Goal: Task Accomplishment & Management: Complete application form

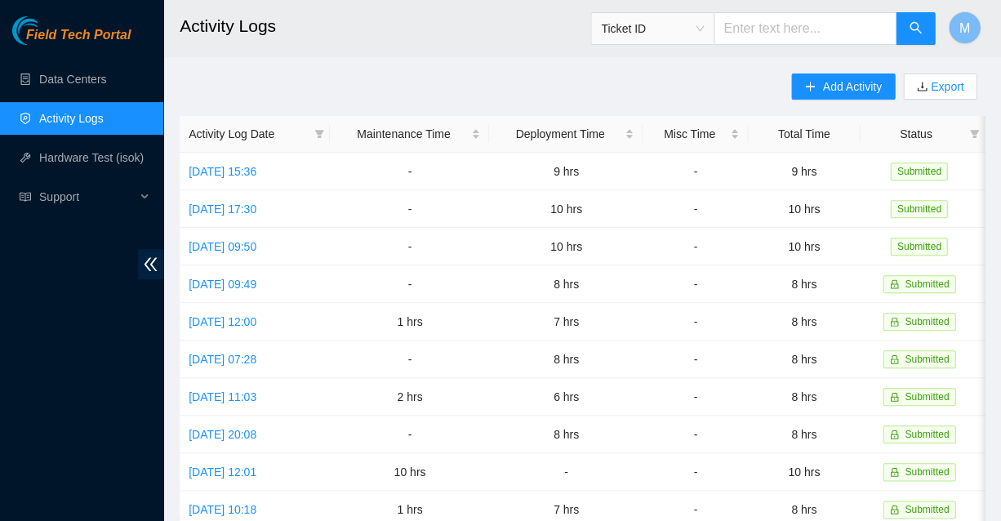
click at [78, 30] on span "Field Tech Portal" at bounding box center [78, 36] width 104 height 16
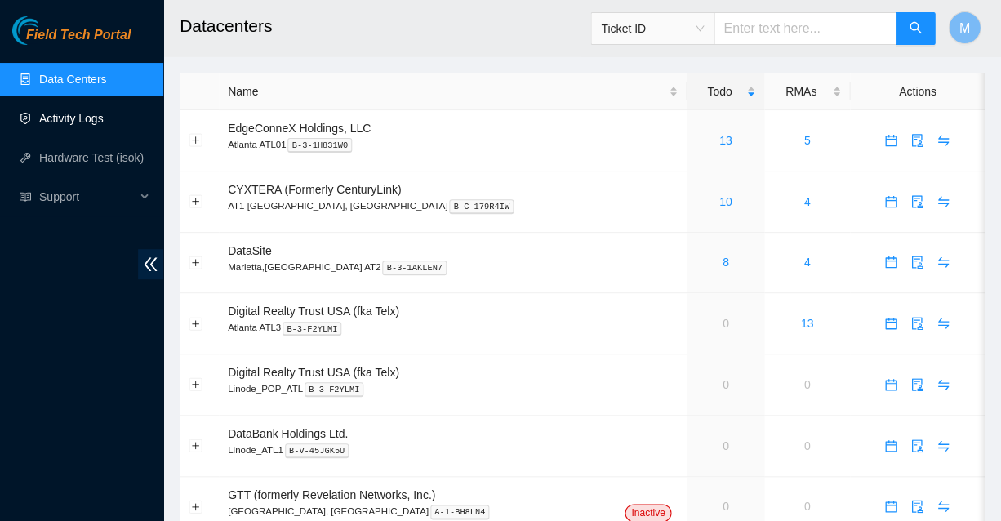
click at [67, 115] on link "Activity Logs" at bounding box center [71, 118] width 64 height 13
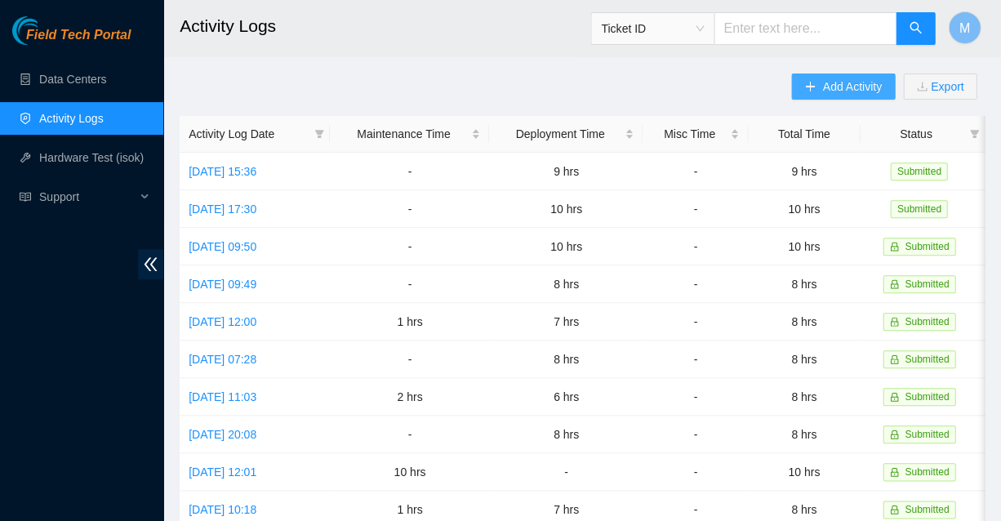
click at [860, 87] on span "Add Activity" at bounding box center [851, 87] width 59 height 18
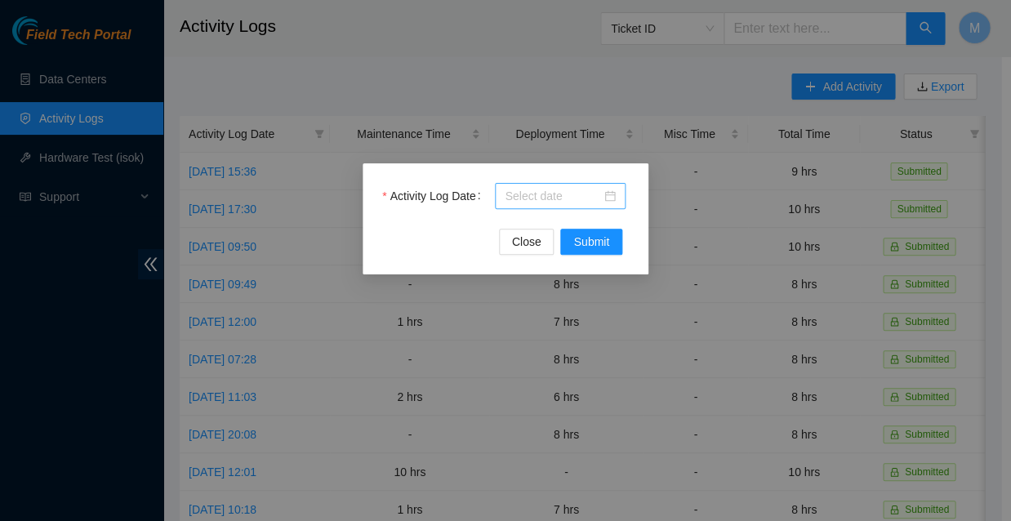
click at [609, 198] on div at bounding box center [559, 196] width 111 height 18
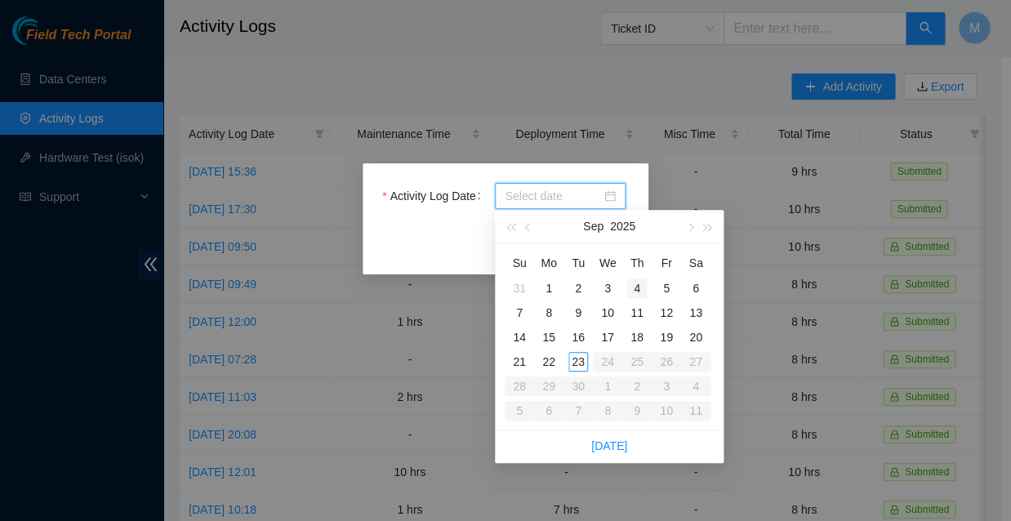
type input "2025-09-04"
type input "2025-09-11"
type input "2025-09-18"
click at [639, 331] on div "18" at bounding box center [637, 337] width 20 height 20
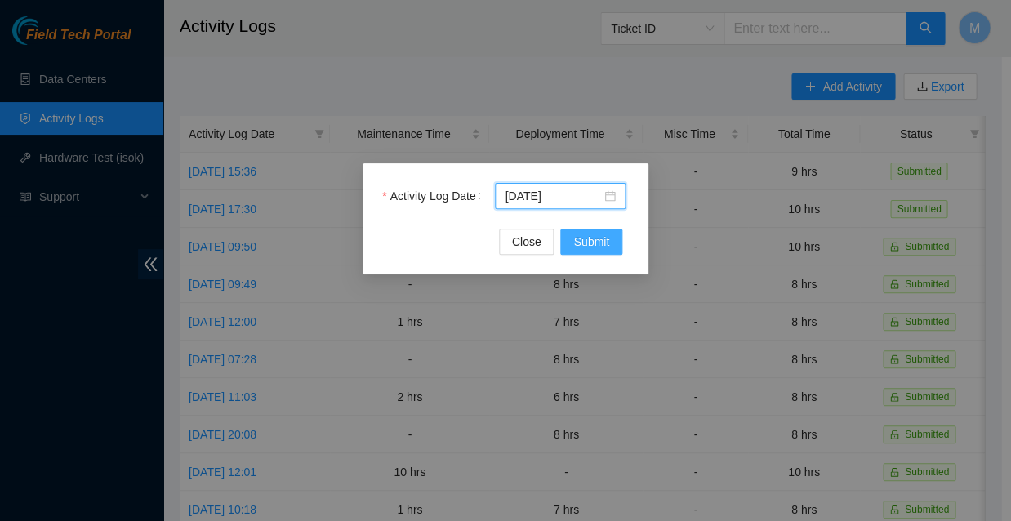
click at [592, 247] on span "Submit" at bounding box center [591, 242] width 36 height 18
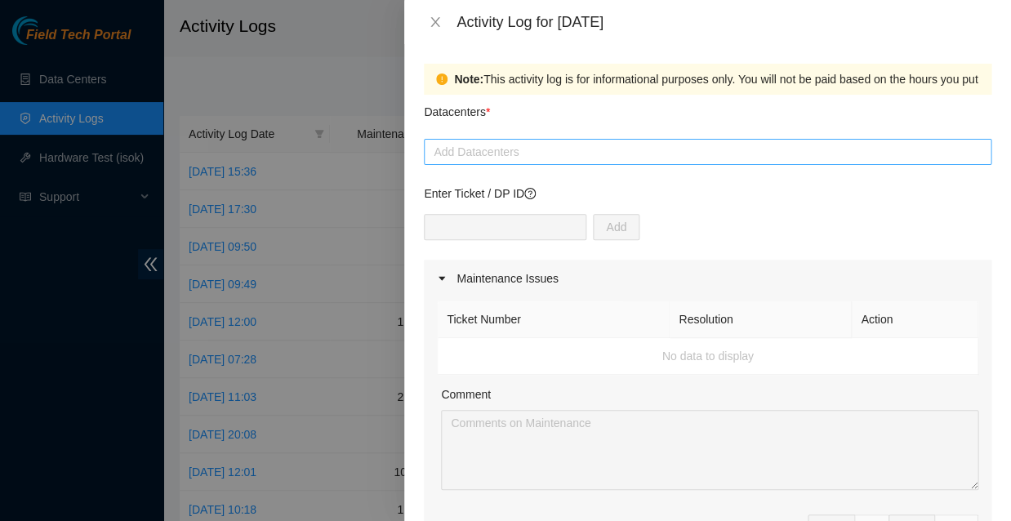
click at [496, 142] on div at bounding box center [707, 152] width 559 height 20
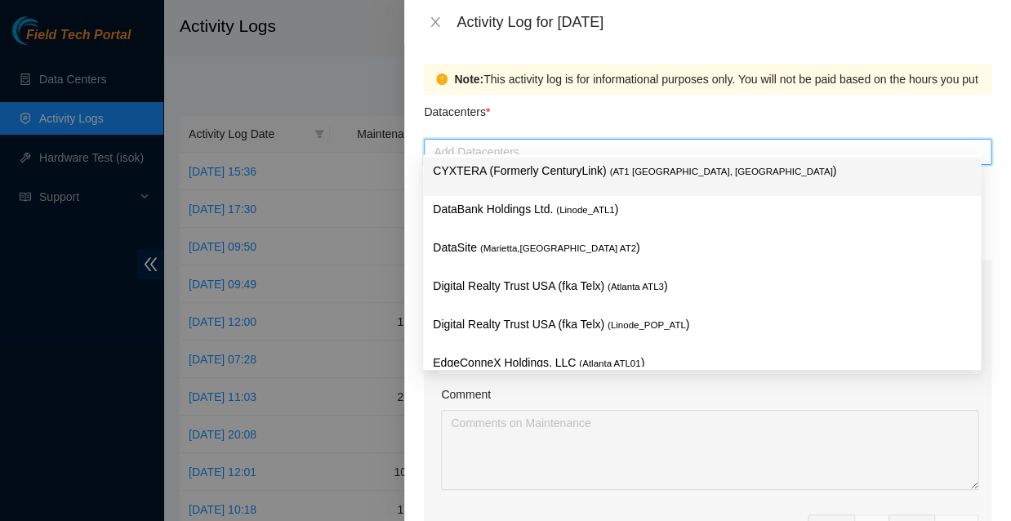
click at [500, 167] on p "CYXTERA (Formerly CenturyLink) ( AT1 Atlanta, GA )" at bounding box center [702, 171] width 538 height 19
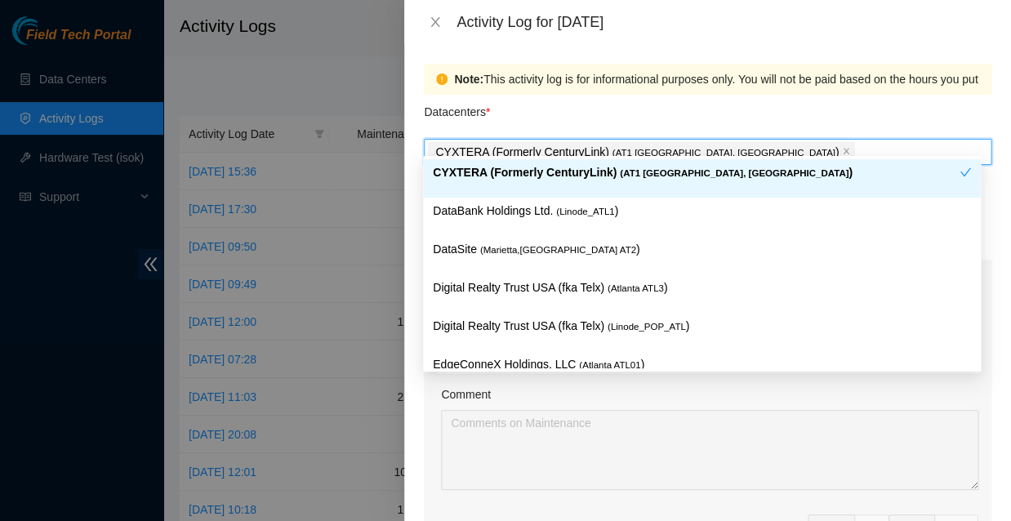
click at [708, 98] on div "Datacenters *" at bounding box center [707, 117] width 567 height 44
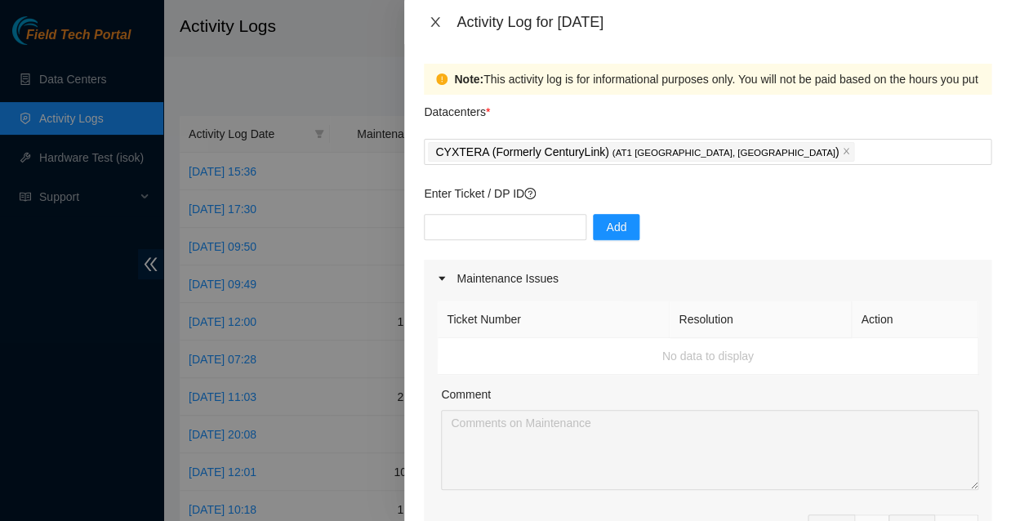
click at [435, 19] on icon "close" at bounding box center [435, 22] width 13 height 13
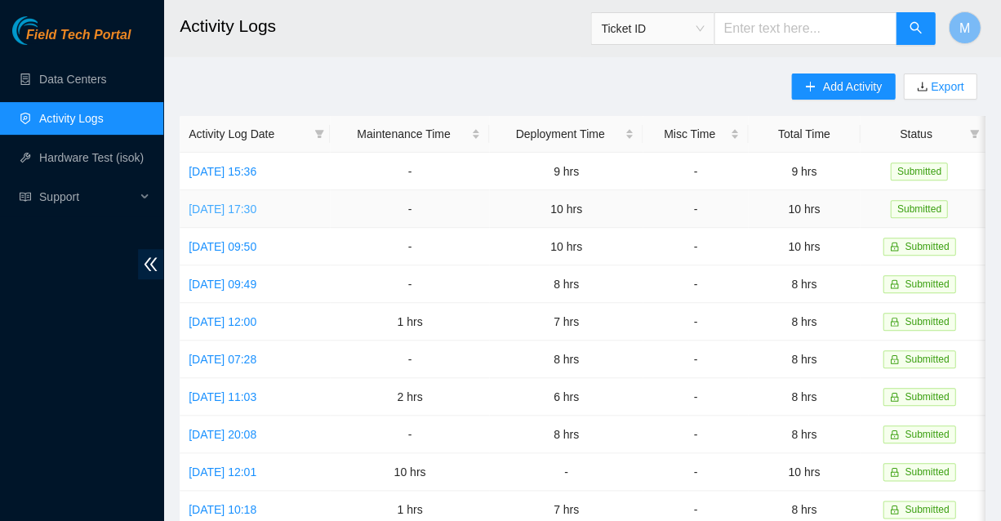
click at [247, 202] on link "Tue, 16 Sep 2025 17:30" at bounding box center [223, 208] width 68 height 13
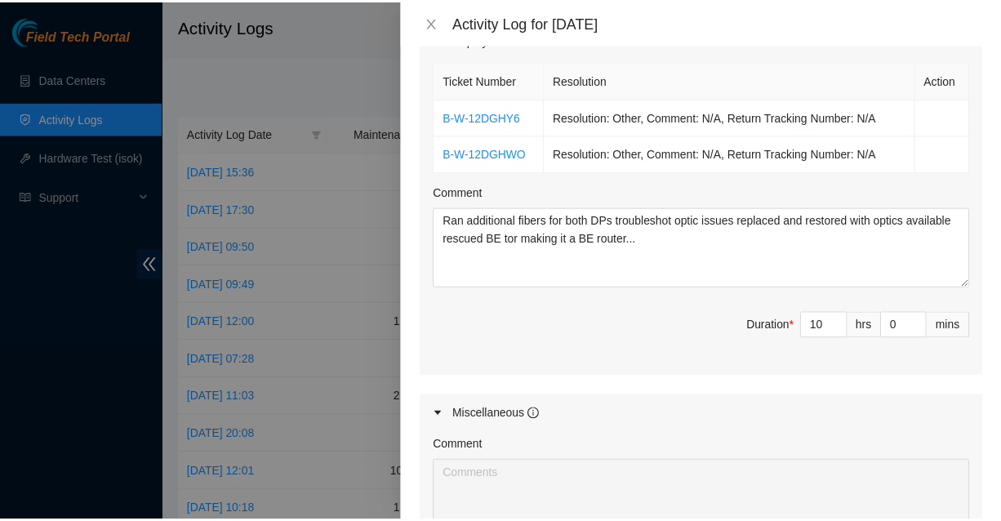
scroll to position [572, 0]
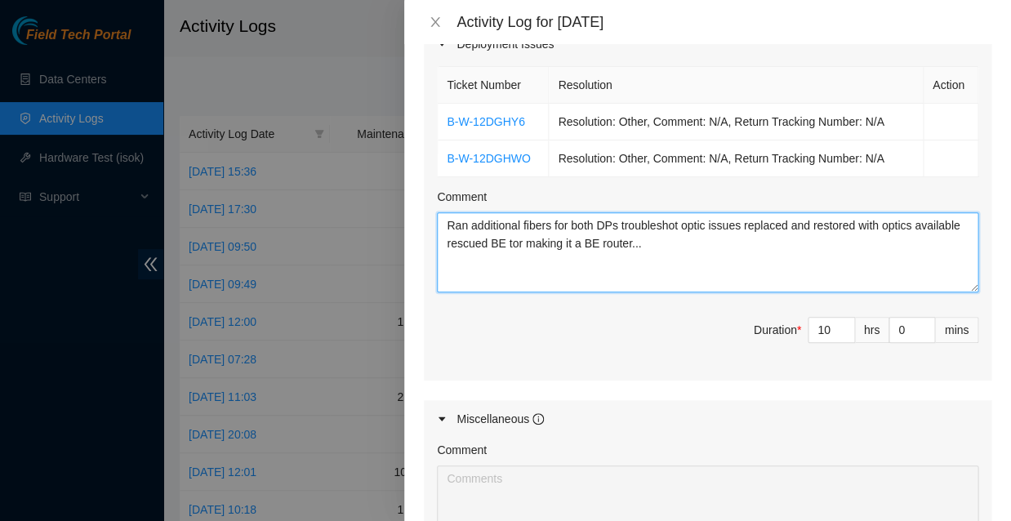
drag, startPoint x: 444, startPoint y: 166, endPoint x: 568, endPoint y: 184, distance: 125.4
click at [568, 212] on textarea "Ran additional fibers for both DPs troubleshot optic issues replaced and restor…" at bounding box center [707, 252] width 541 height 80
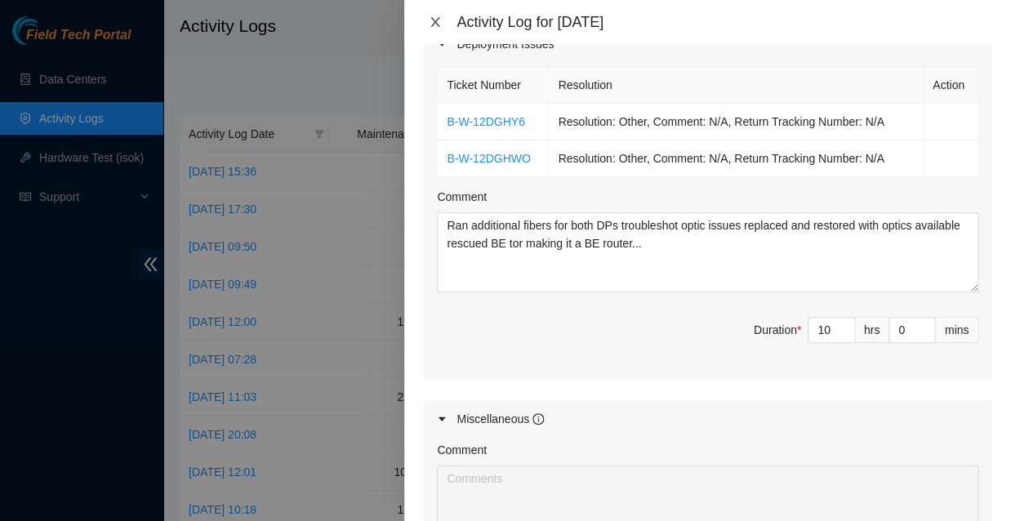
click at [435, 21] on icon "close" at bounding box center [435, 22] width 9 height 10
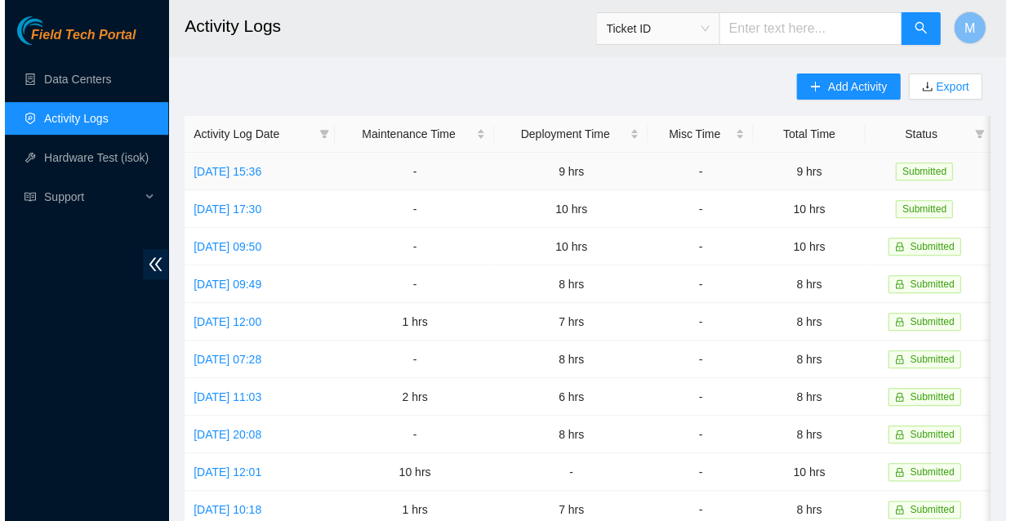
scroll to position [0, 0]
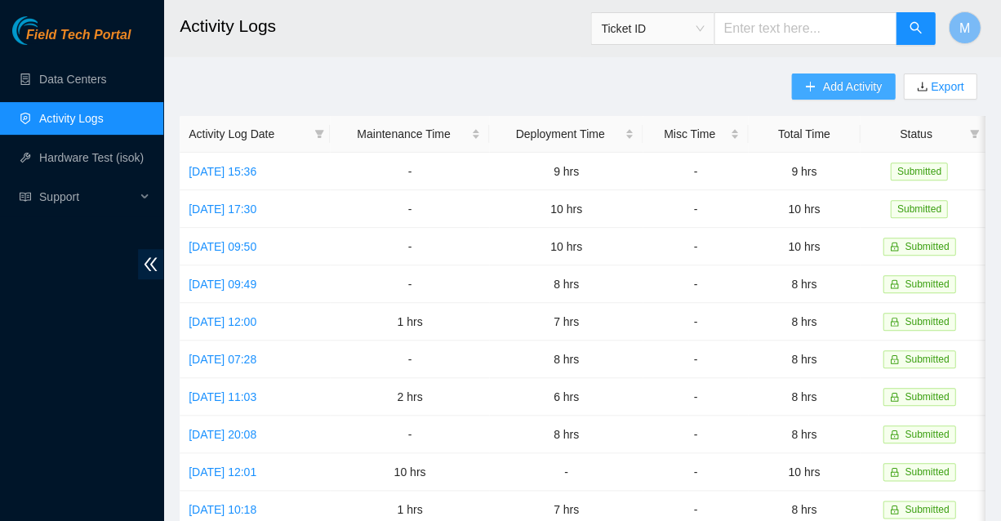
click at [850, 82] on span "Add Activity" at bounding box center [851, 87] width 59 height 18
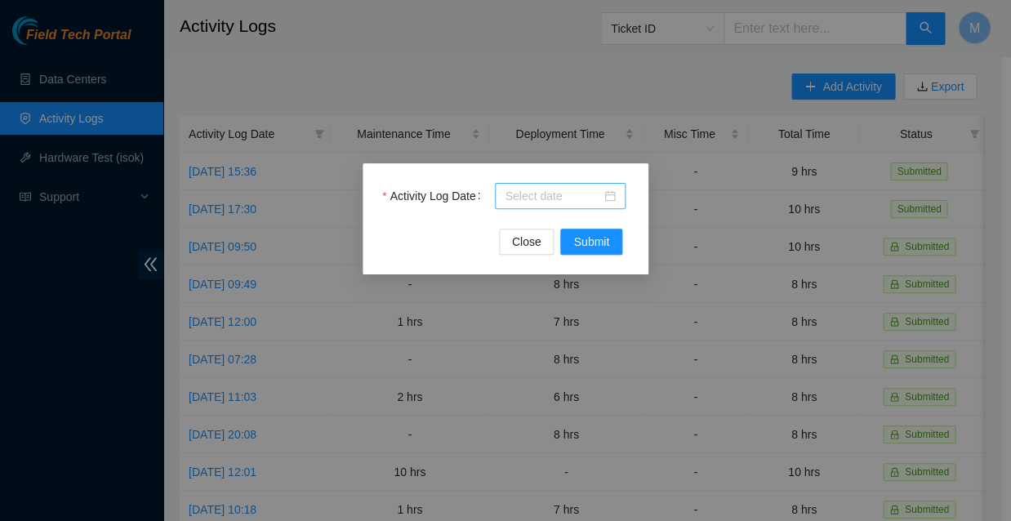
click at [615, 198] on div at bounding box center [560, 196] width 131 height 26
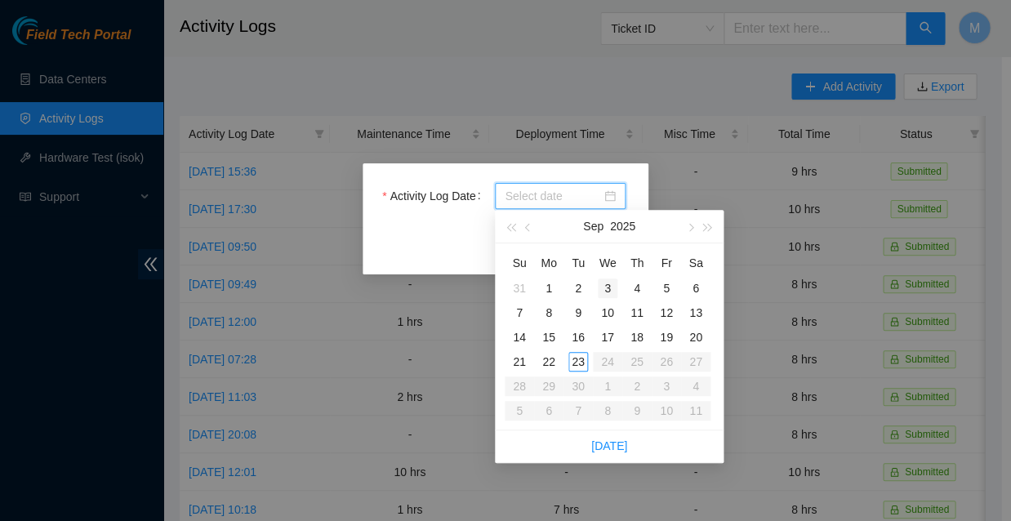
type input "2025-09-02"
type input "2025-09-03"
type input "2025-09-10"
type input "2025-09-11"
type input "2025-09-18"
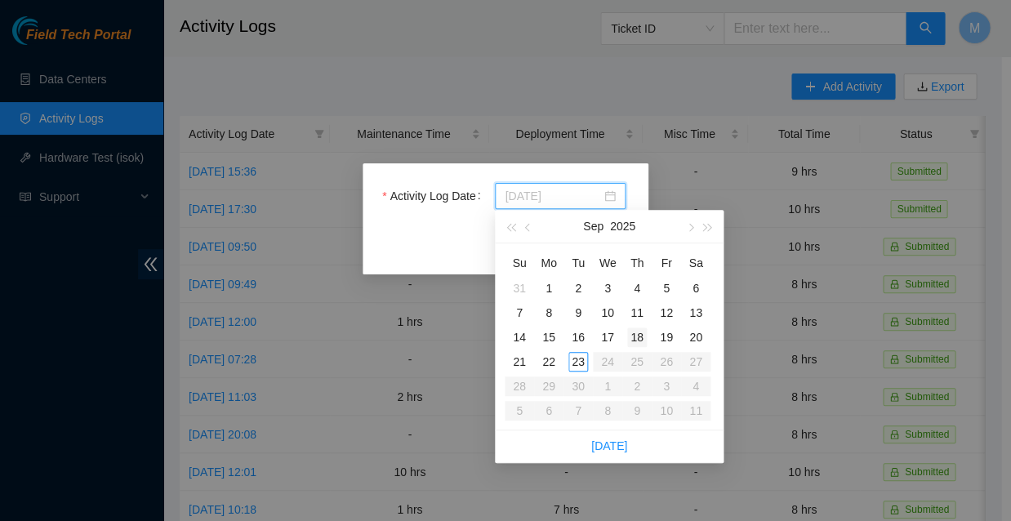
click at [642, 329] on div "18" at bounding box center [637, 337] width 20 height 20
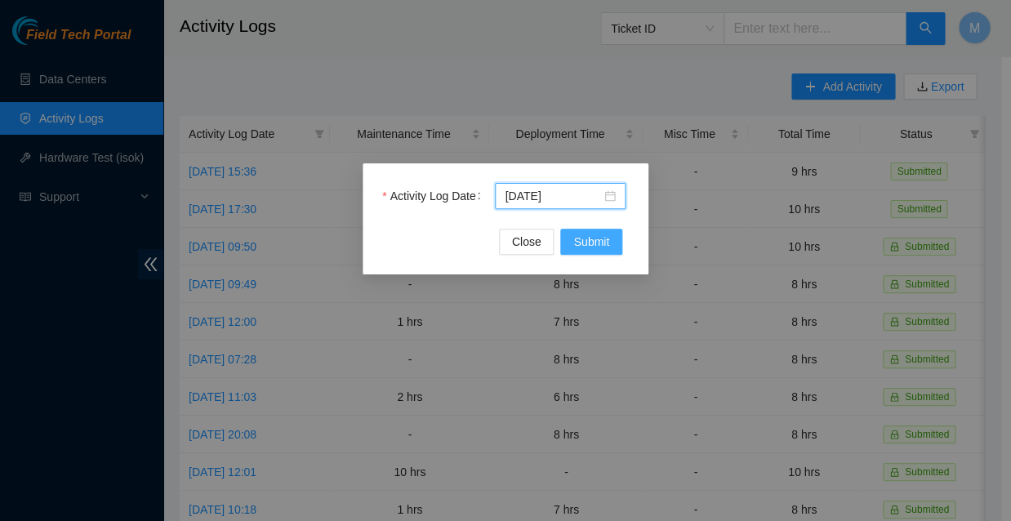
click at [599, 246] on span "Submit" at bounding box center [591, 242] width 36 height 18
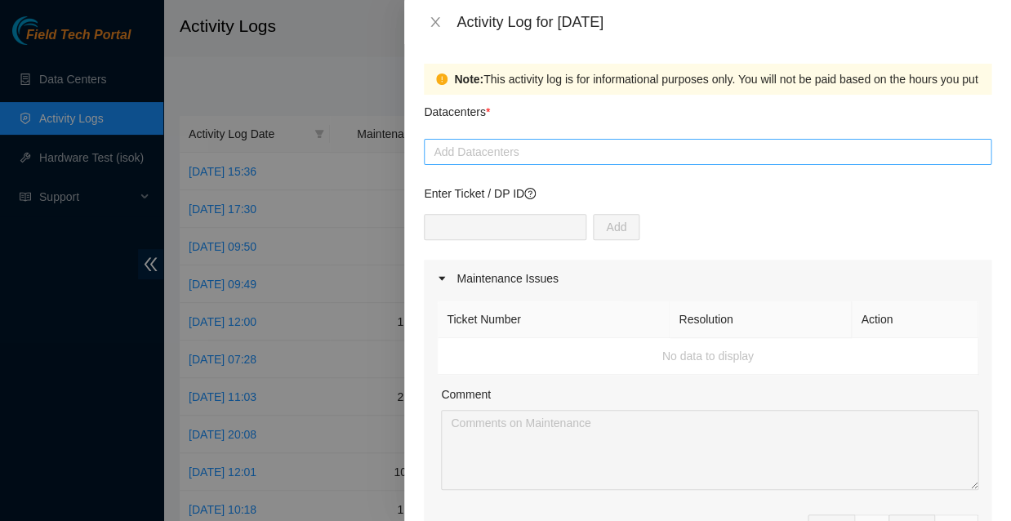
click at [531, 142] on div at bounding box center [707, 152] width 559 height 20
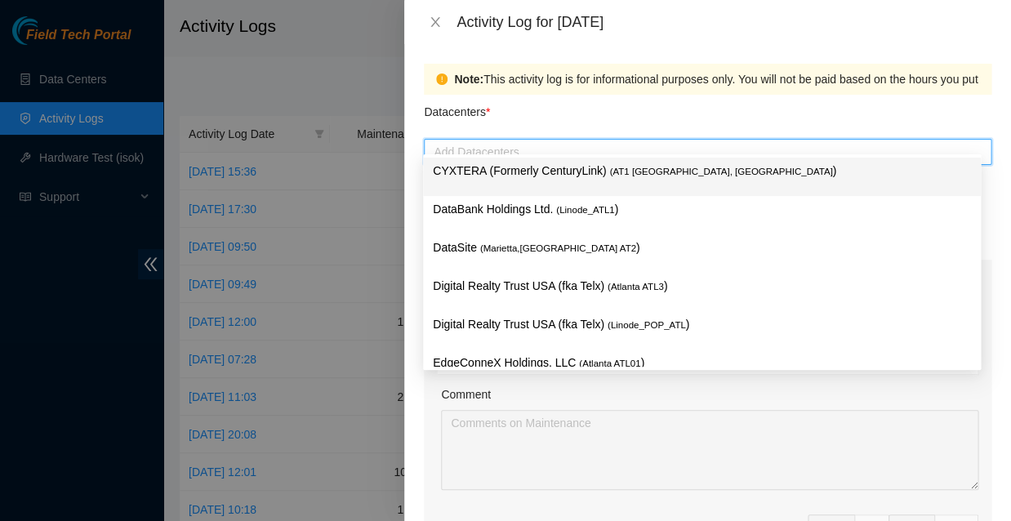
click at [525, 170] on p "CYXTERA (Formerly CenturyLink) ( AT1 Atlanta, GA )" at bounding box center [702, 171] width 538 height 19
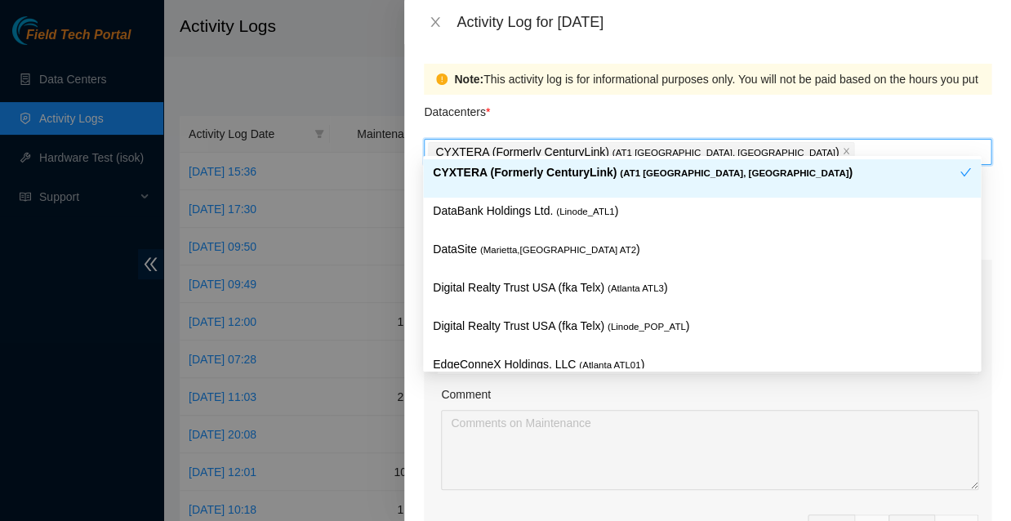
click at [615, 113] on div "Datacenters *" at bounding box center [707, 117] width 567 height 44
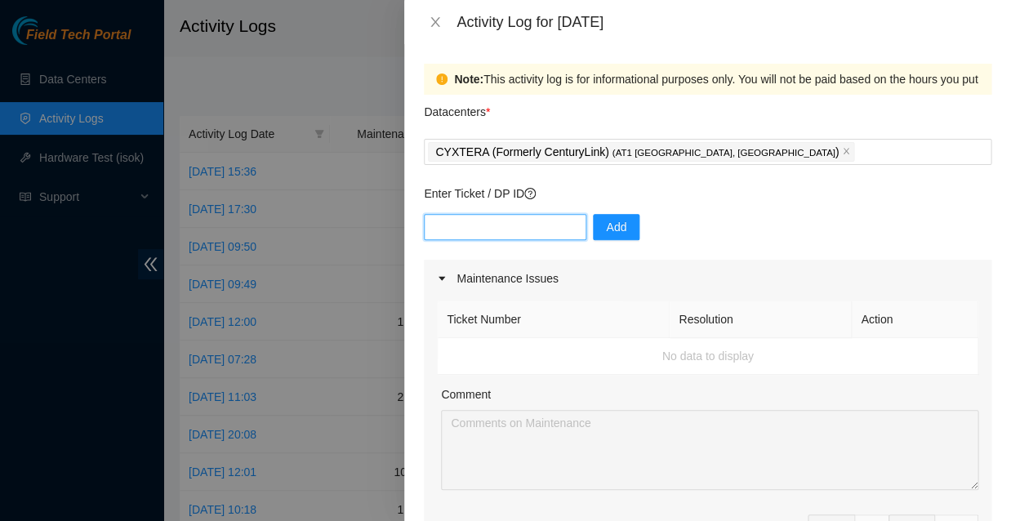
click at [504, 214] on input "text" at bounding box center [505, 227] width 162 height 26
type input "Dp83834"
click at [606, 218] on span "Add" at bounding box center [616, 227] width 20 height 18
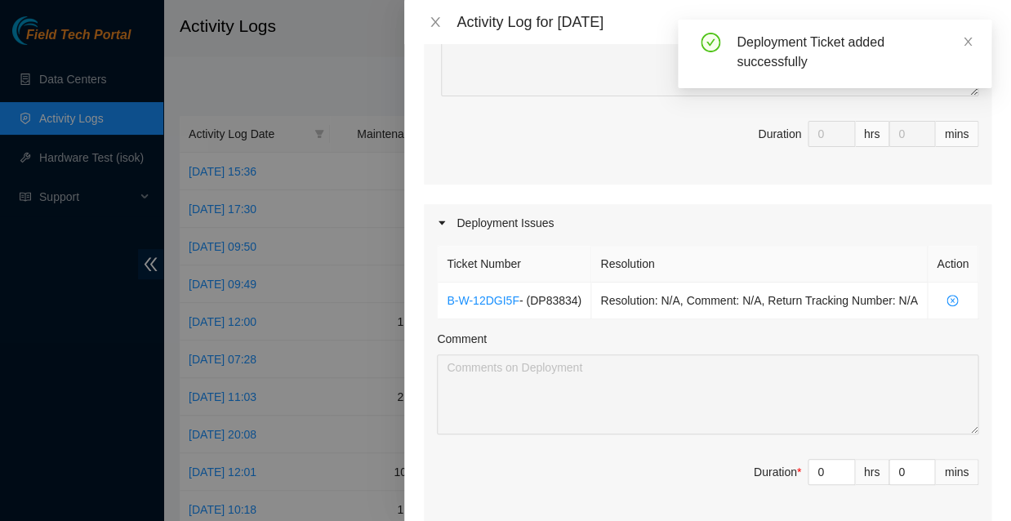
scroll to position [402, 0]
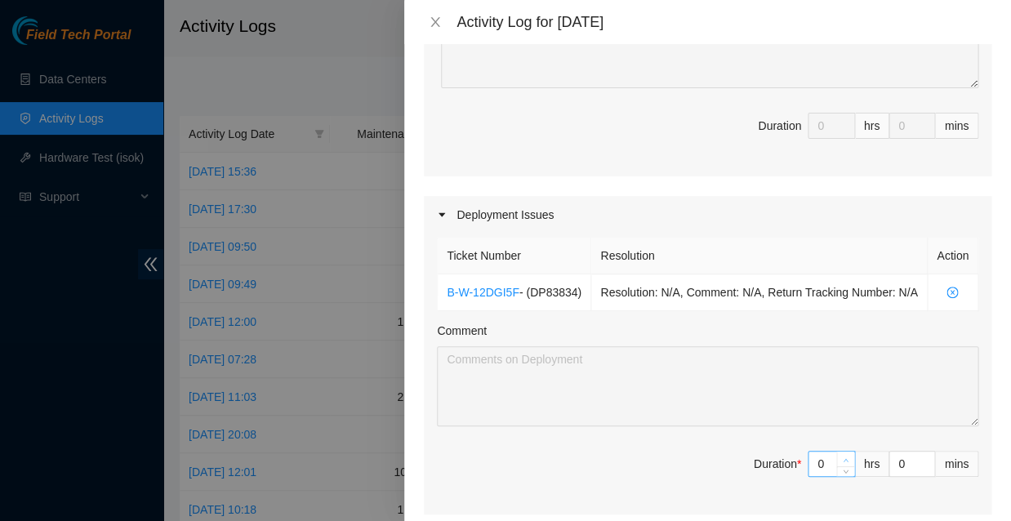
type input "1"
click at [843, 458] on icon "up" at bounding box center [845, 459] width 5 height 3
type input "2"
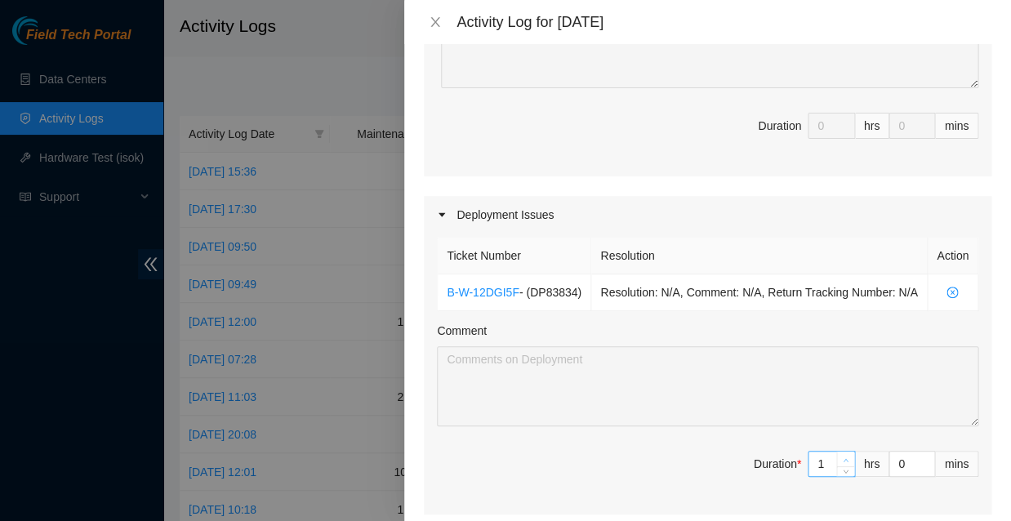
click at [843, 458] on icon "up" at bounding box center [845, 459] width 5 height 3
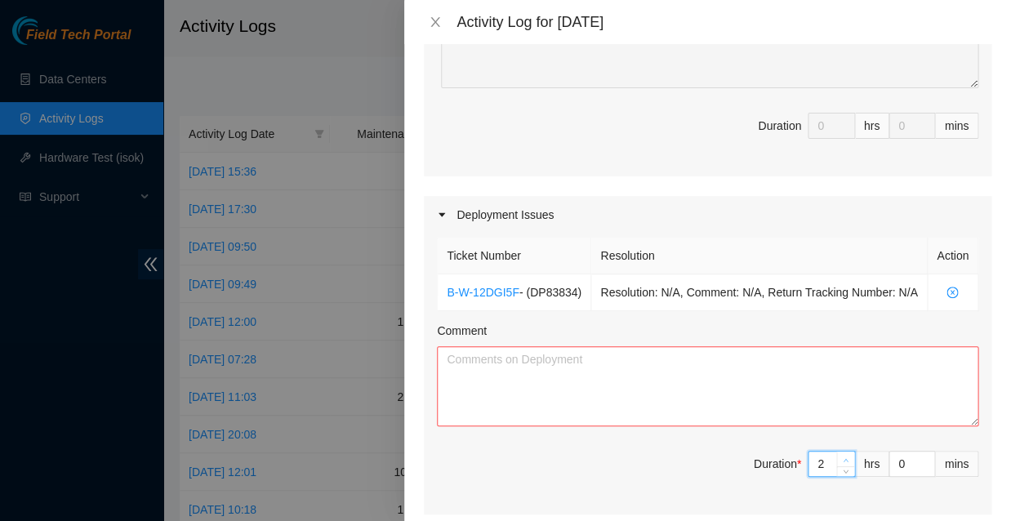
type input "3"
click at [843, 458] on icon "up" at bounding box center [845, 459] width 5 height 3
type input "4"
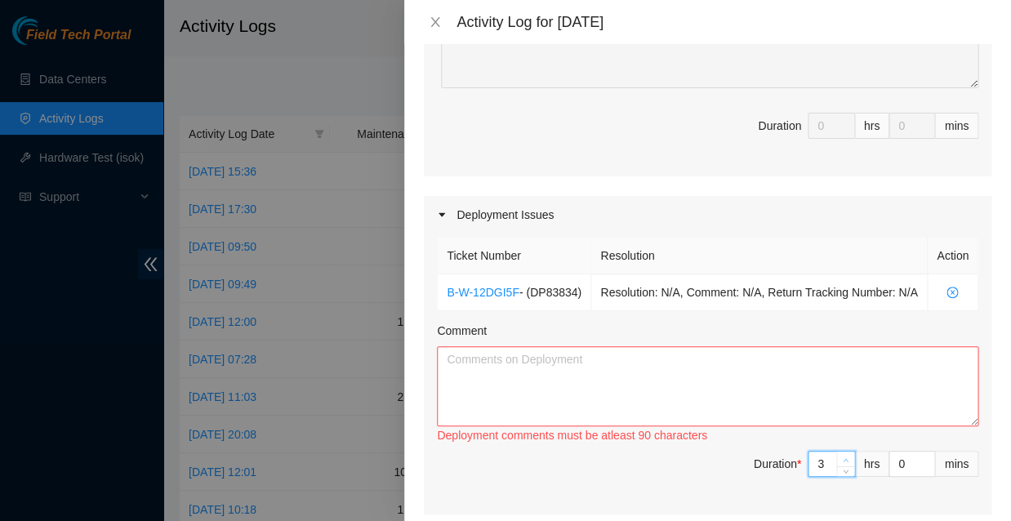
click at [843, 458] on icon "up" at bounding box center [845, 459] width 5 height 3
type input "5"
click at [843, 458] on icon "up" at bounding box center [845, 459] width 5 height 3
type input "6"
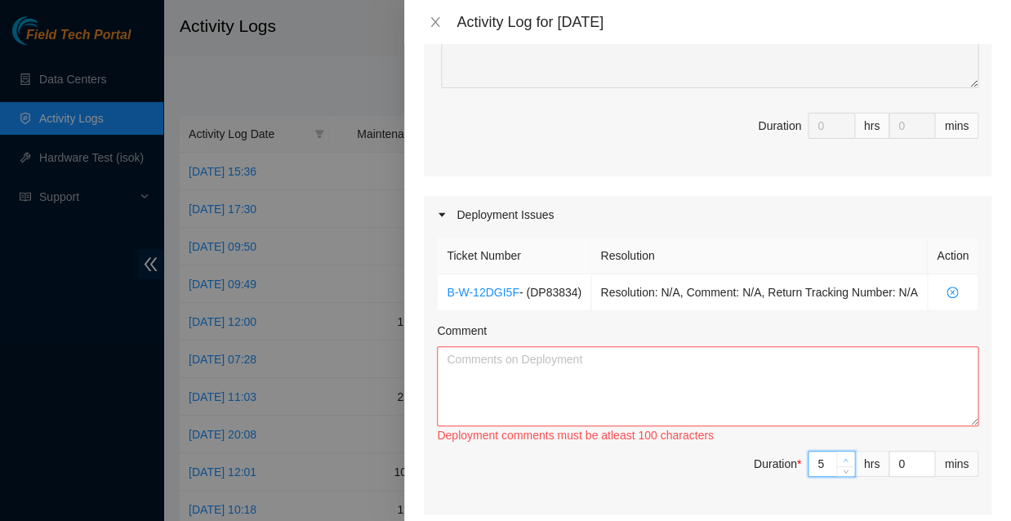
type input "6"
click at [843, 458] on icon "up" at bounding box center [845, 459] width 5 height 3
type input "7"
click at [843, 458] on icon "up" at bounding box center [845, 459] width 5 height 3
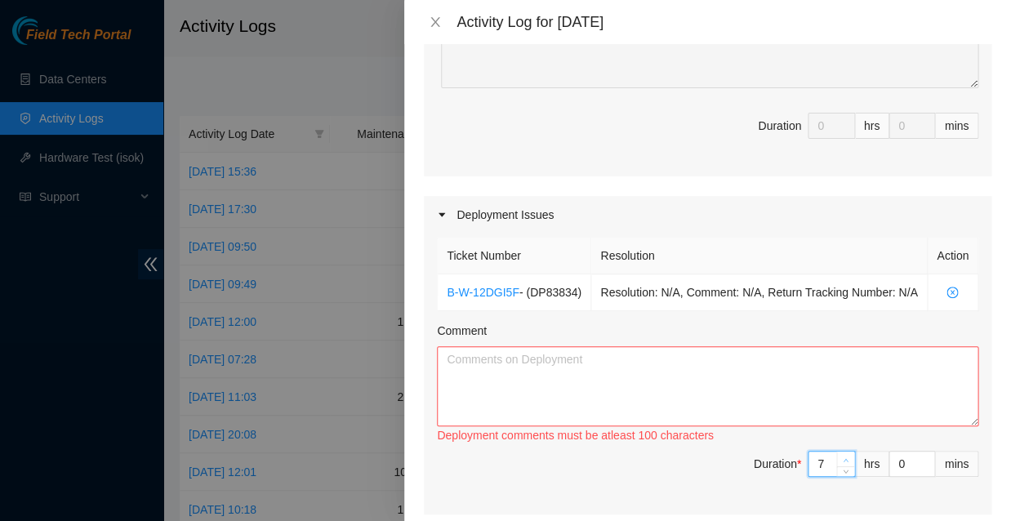
type input "8"
click at [843, 458] on icon "up" at bounding box center [845, 459] width 5 height 3
click at [478, 346] on textarea "Comment" at bounding box center [707, 386] width 541 height 80
paste textarea "Ran additional fibers for both DPs troubleshot optic issues replaced and restor…"
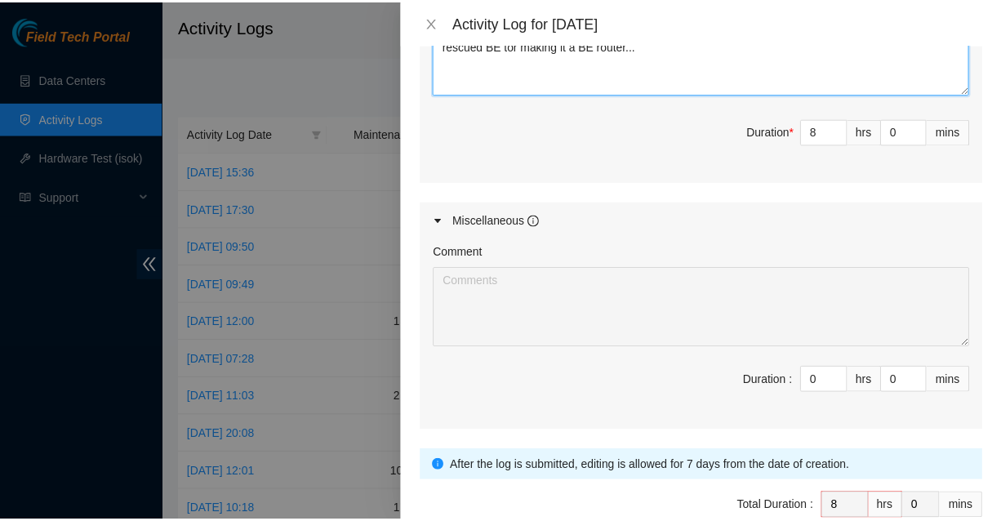
scroll to position [733, 0]
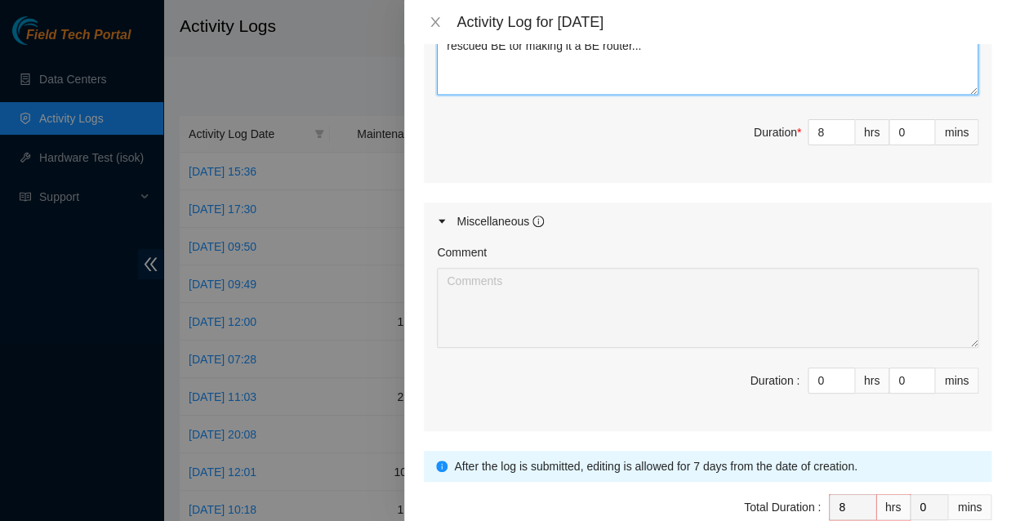
type textarea "Ran additional fibers for both DPs troubleshot optic issues replaced and restor…"
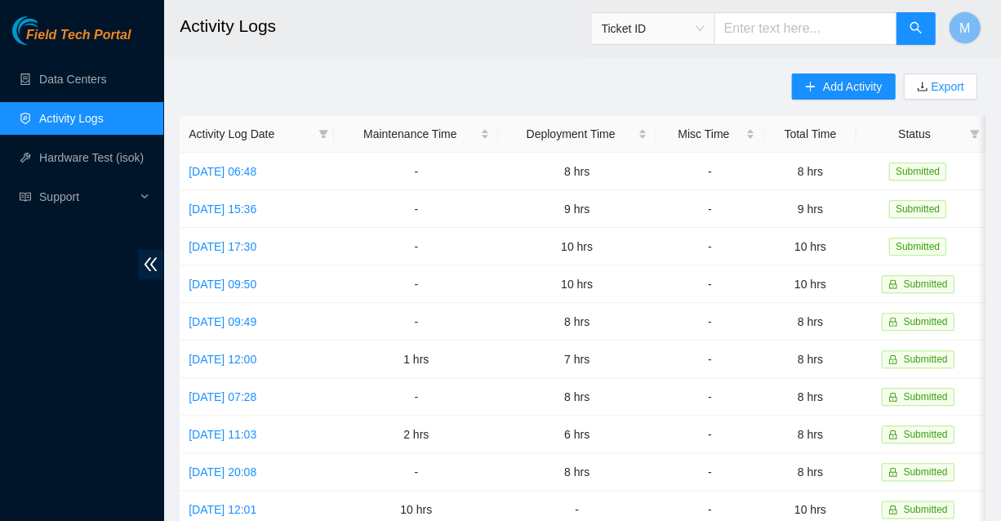
click at [81, 38] on span "Field Tech Portal" at bounding box center [78, 36] width 104 height 16
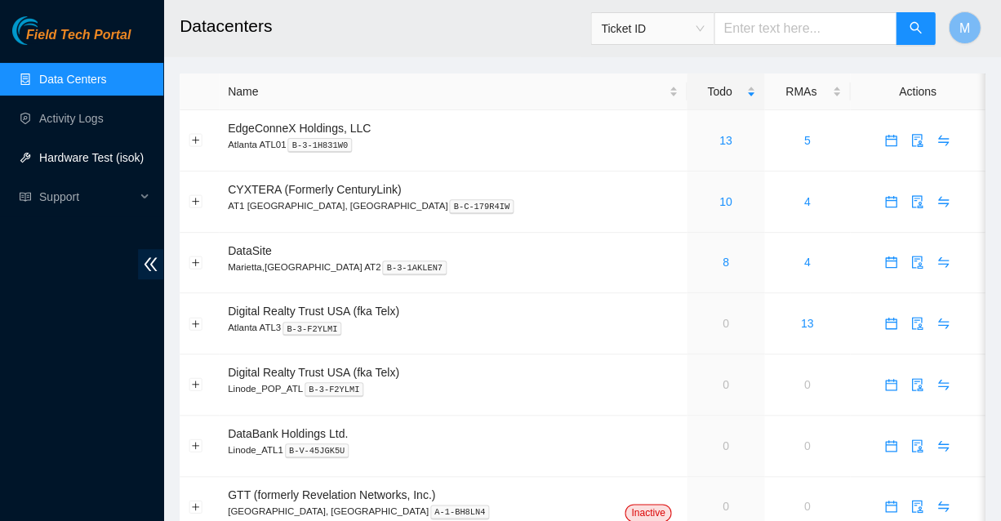
click at [69, 158] on link "Hardware Test (isok)" at bounding box center [91, 157] width 104 height 13
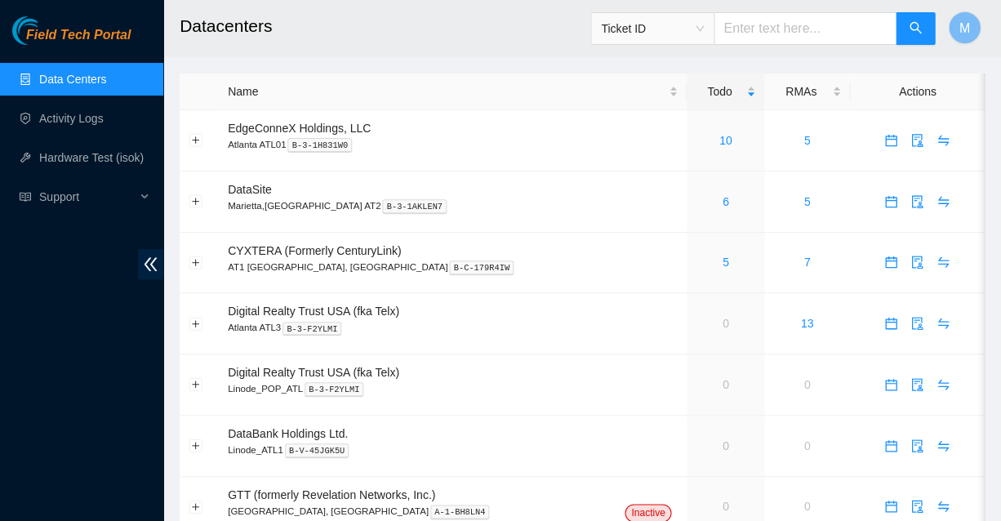
click at [75, 35] on span "Field Tech Portal" at bounding box center [78, 36] width 104 height 16
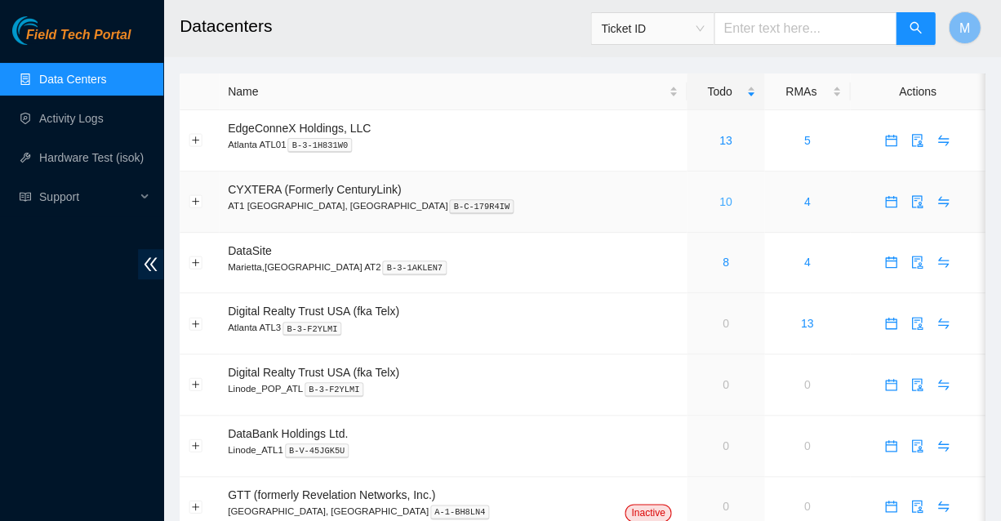
click at [719, 195] on link "10" at bounding box center [725, 201] width 13 height 13
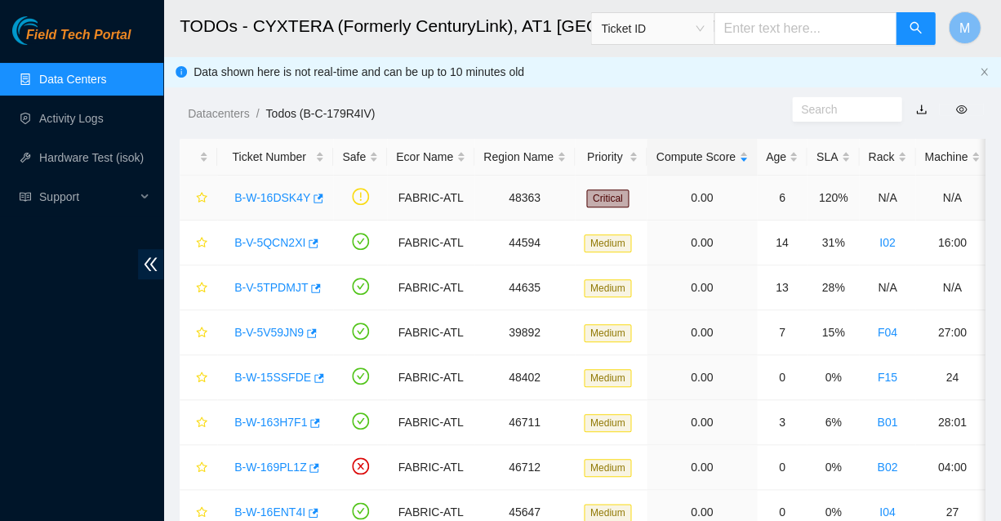
click at [278, 191] on link "B-W-16DSK4Y" at bounding box center [272, 197] width 76 height 13
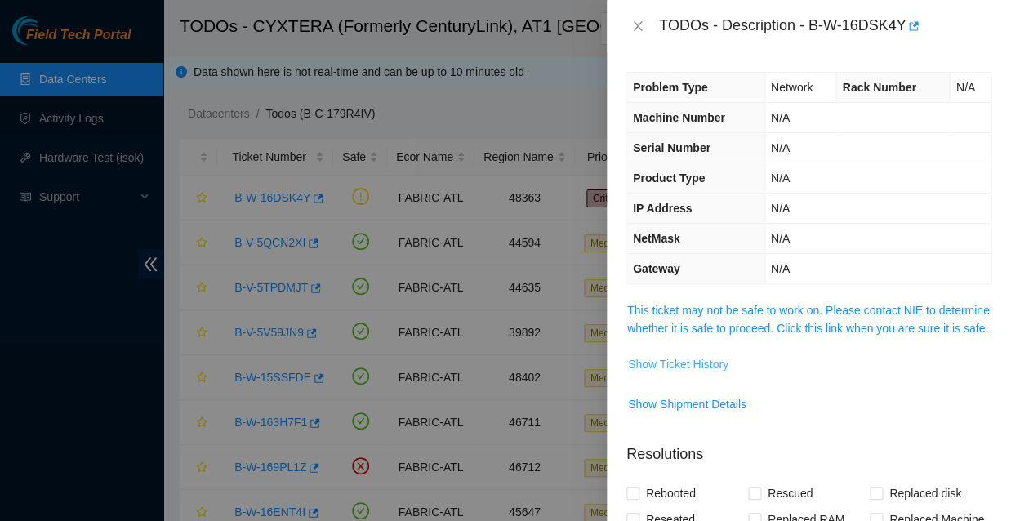
click at [676, 355] on span "Show Ticket History" at bounding box center [678, 364] width 100 height 18
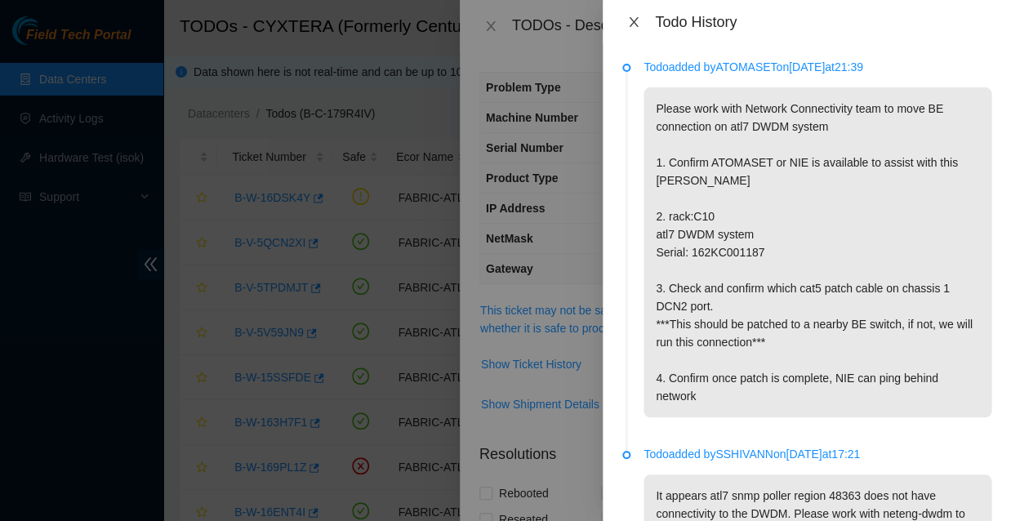
click at [629, 19] on icon "close" at bounding box center [633, 22] width 13 height 13
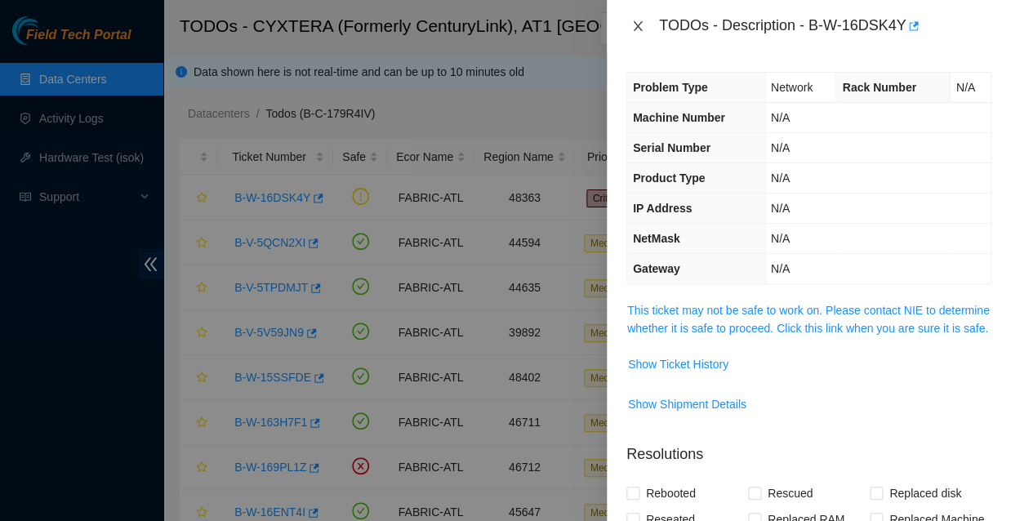
click at [635, 23] on icon "close" at bounding box center [637, 26] width 13 height 13
